Goal: Navigation & Orientation: Find specific page/section

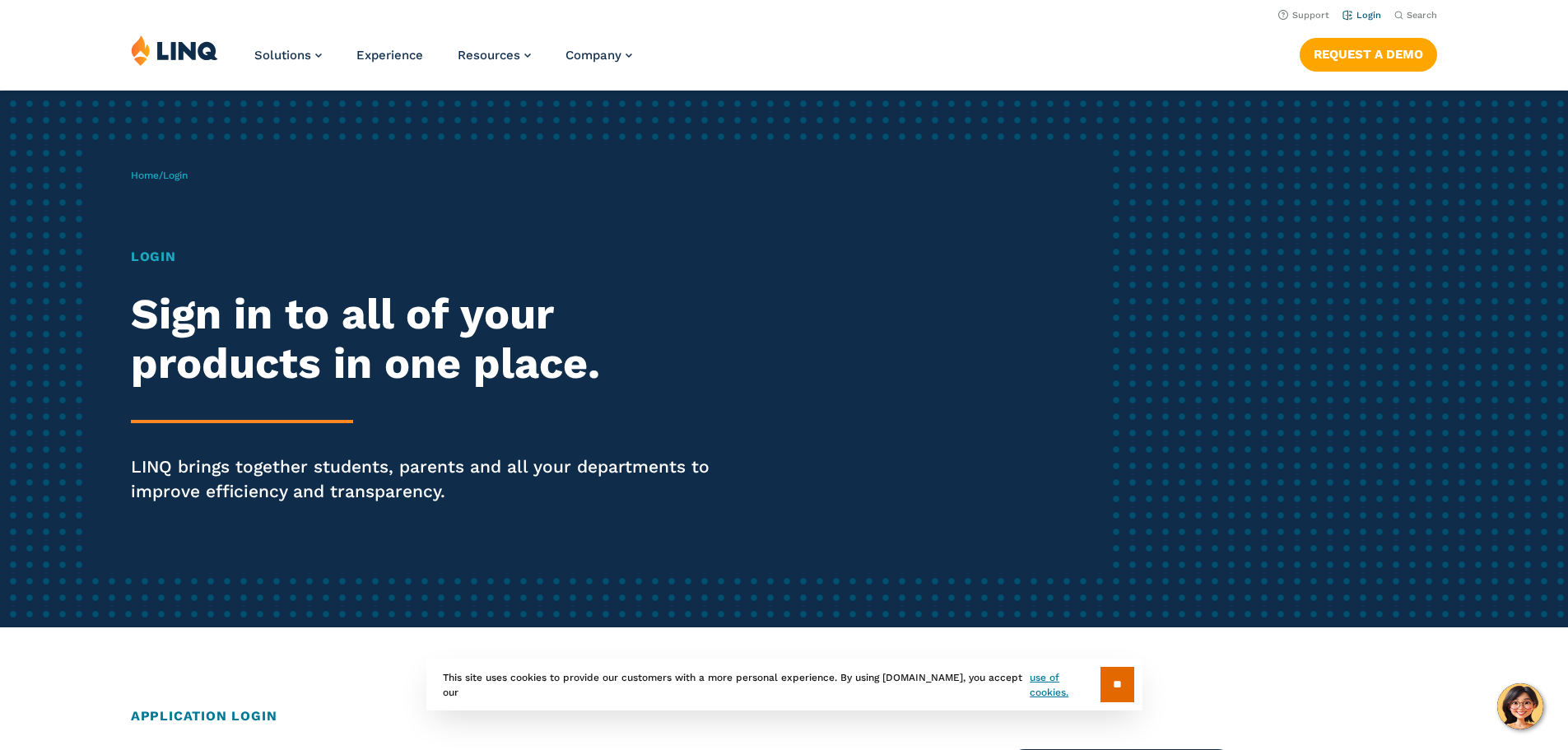
click at [1354, 19] on link "Login" at bounding box center [1362, 15] width 39 height 11
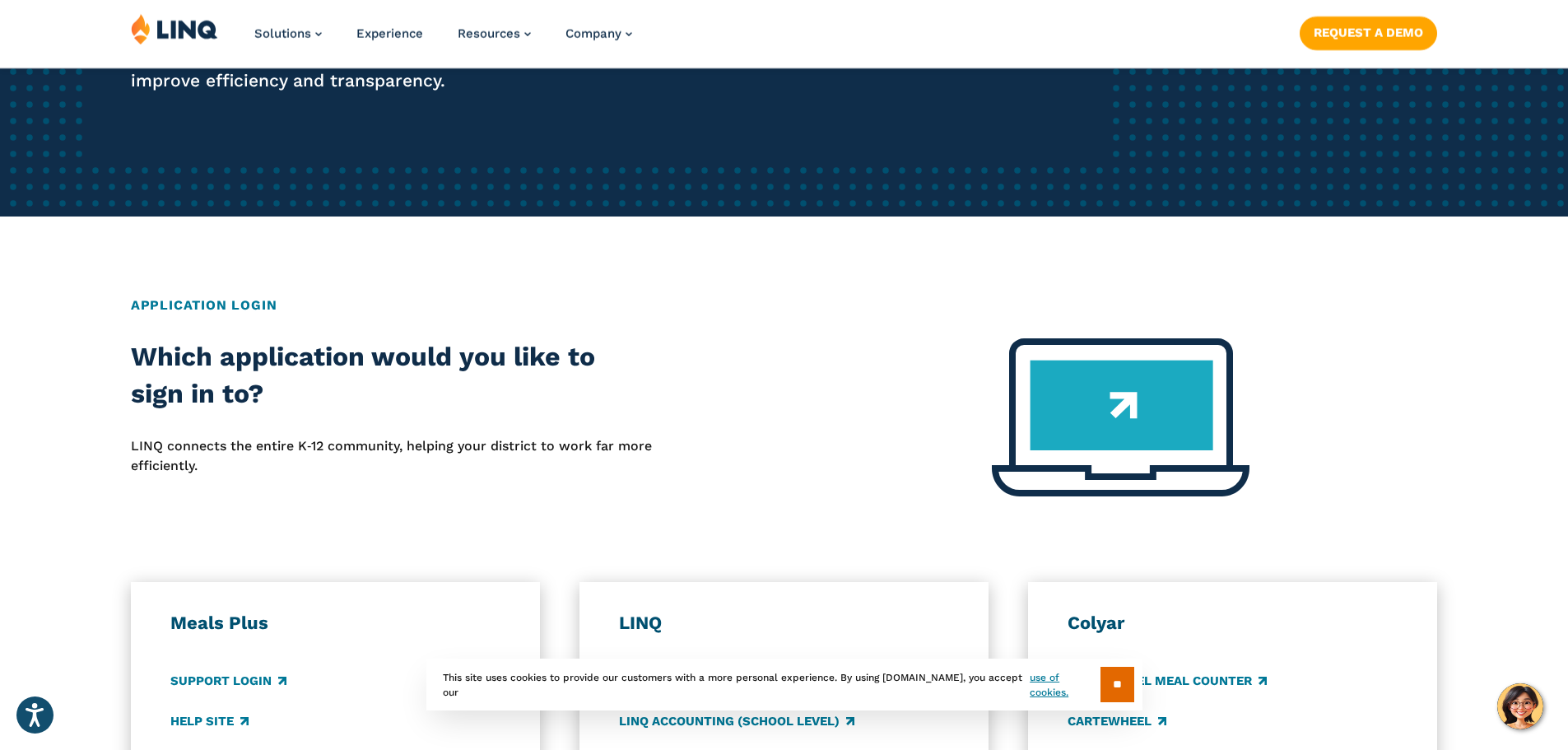
scroll to position [576, 0]
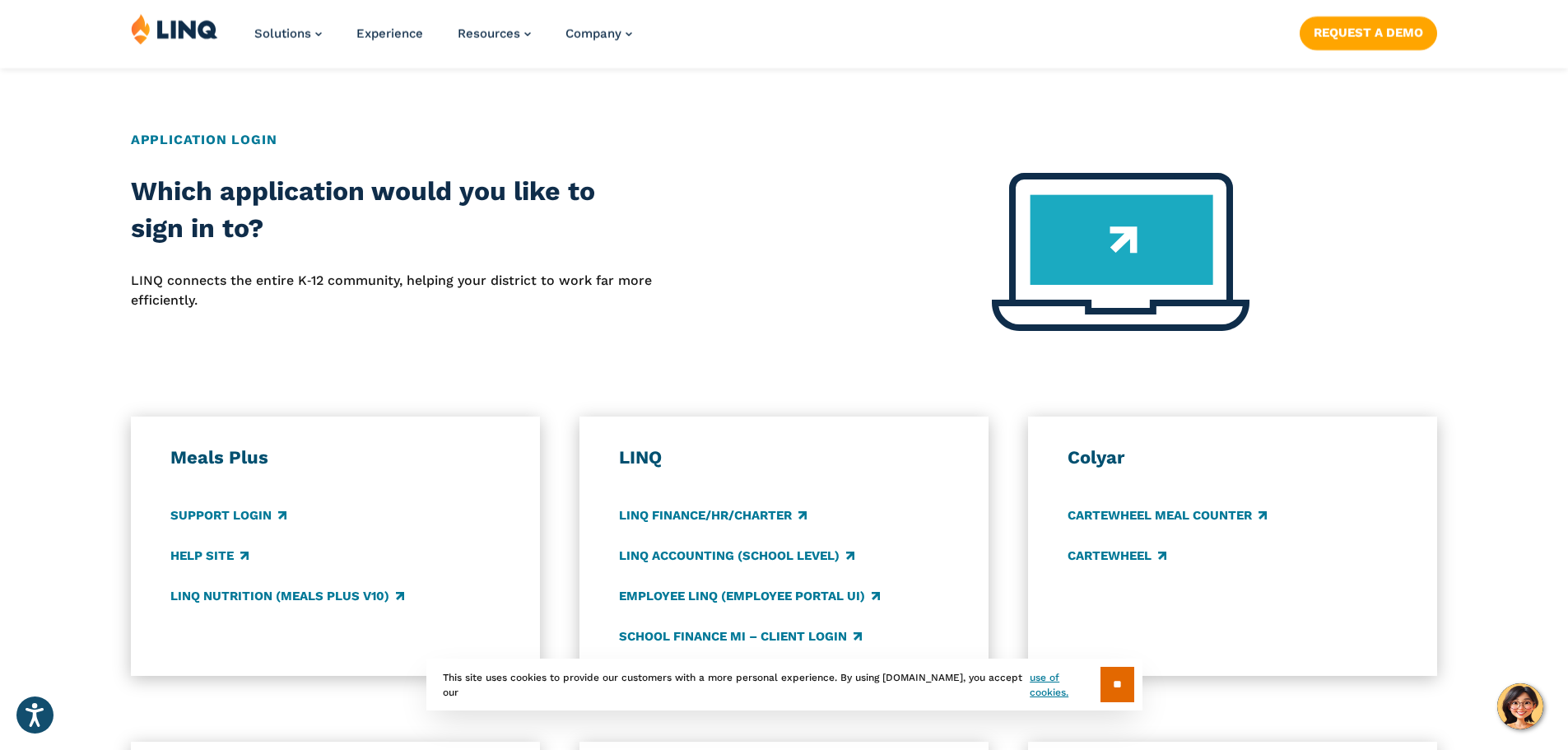
click at [1142, 259] on img at bounding box center [1121, 252] width 258 height 158
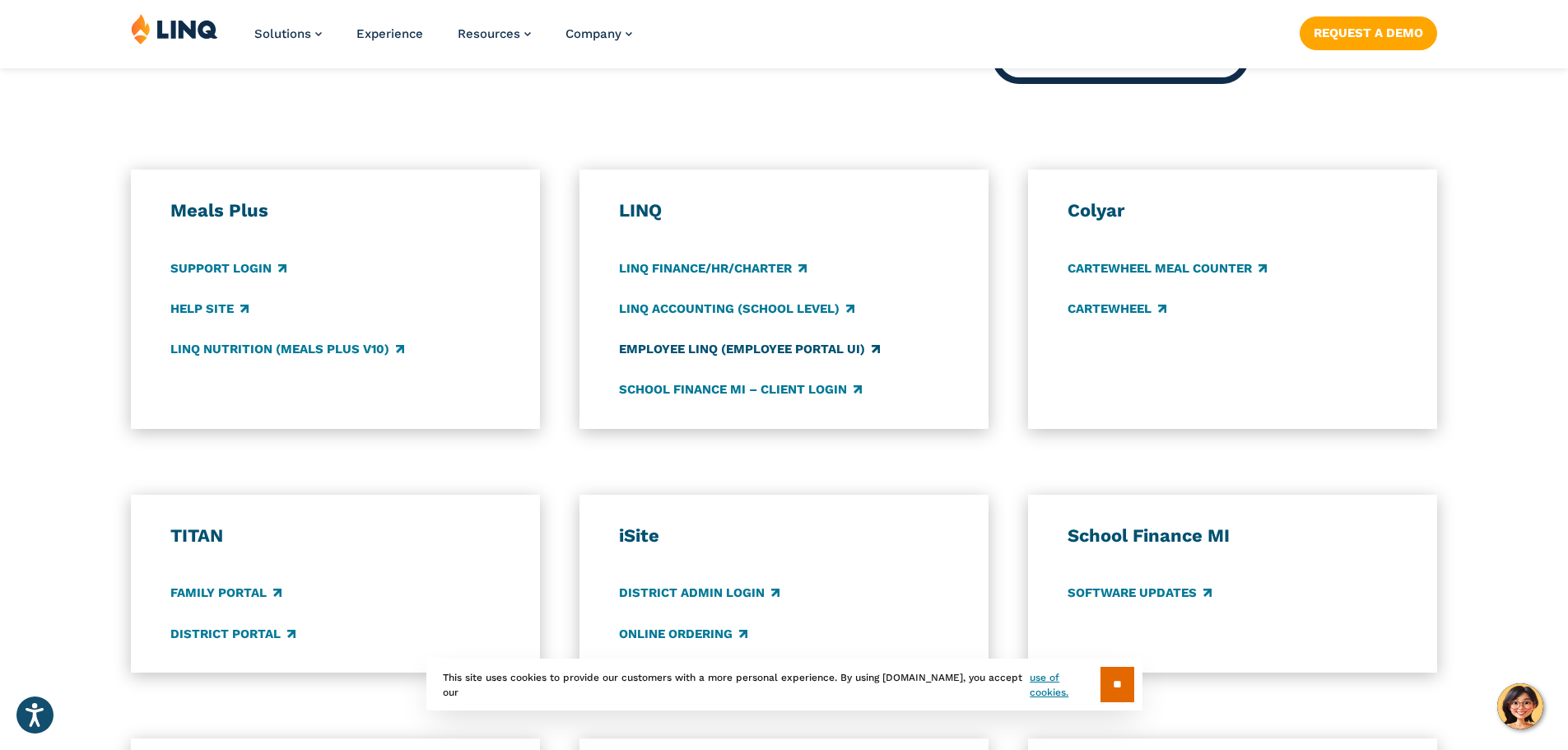
scroll to position [905, 0]
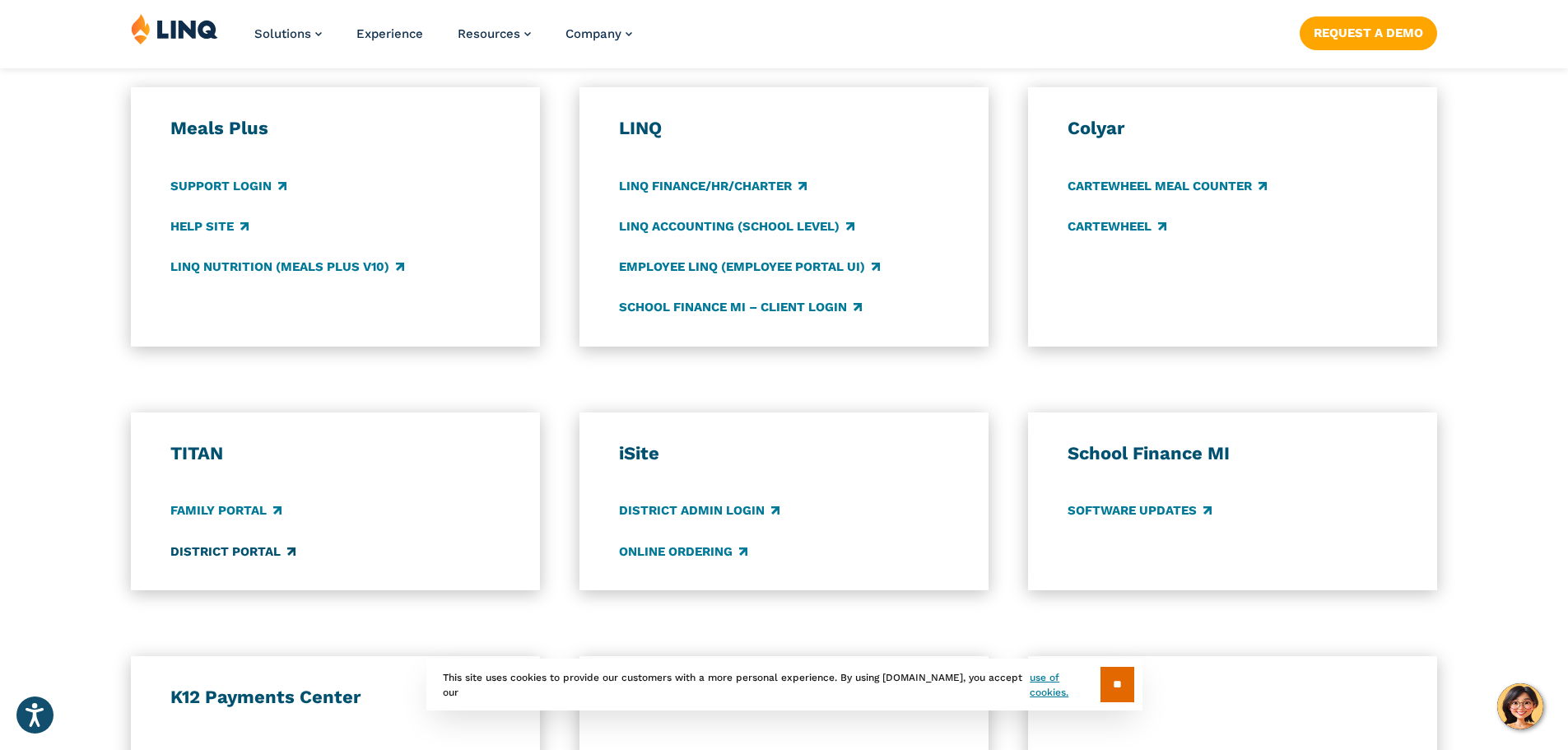
click at [275, 554] on link "District Portal" at bounding box center [233, 551] width 125 height 18
